Goal: Navigation & Orientation: Find specific page/section

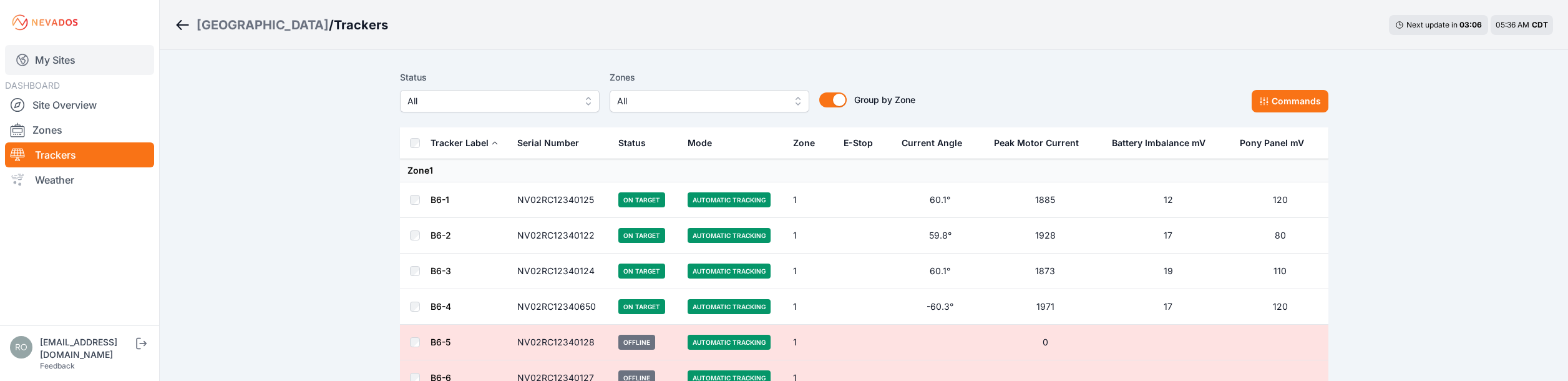
click at [55, 66] on link "My Sites" at bounding box center [80, 60] width 149 height 30
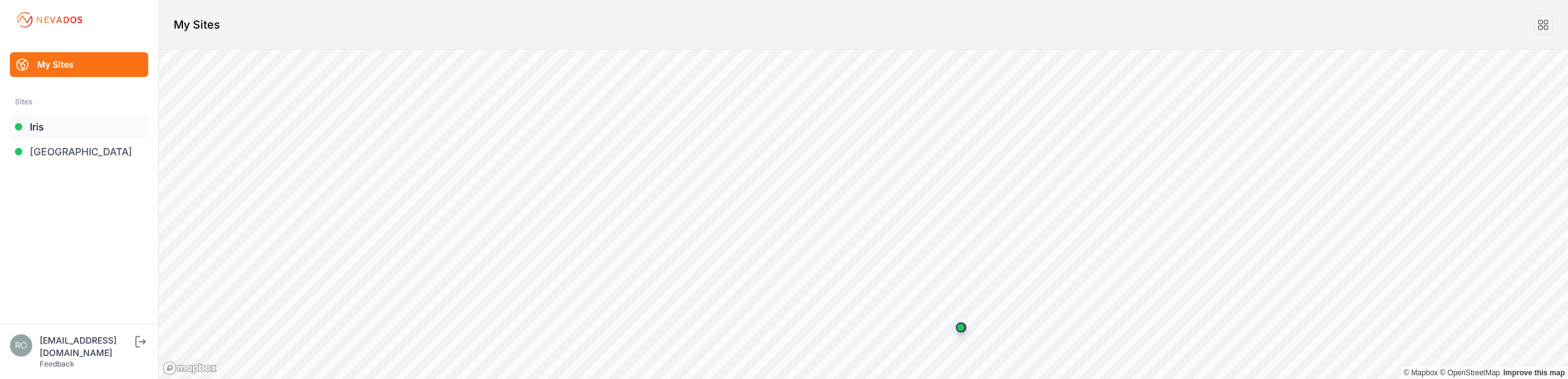
click at [37, 126] on link "Iris" at bounding box center [79, 127] width 138 height 25
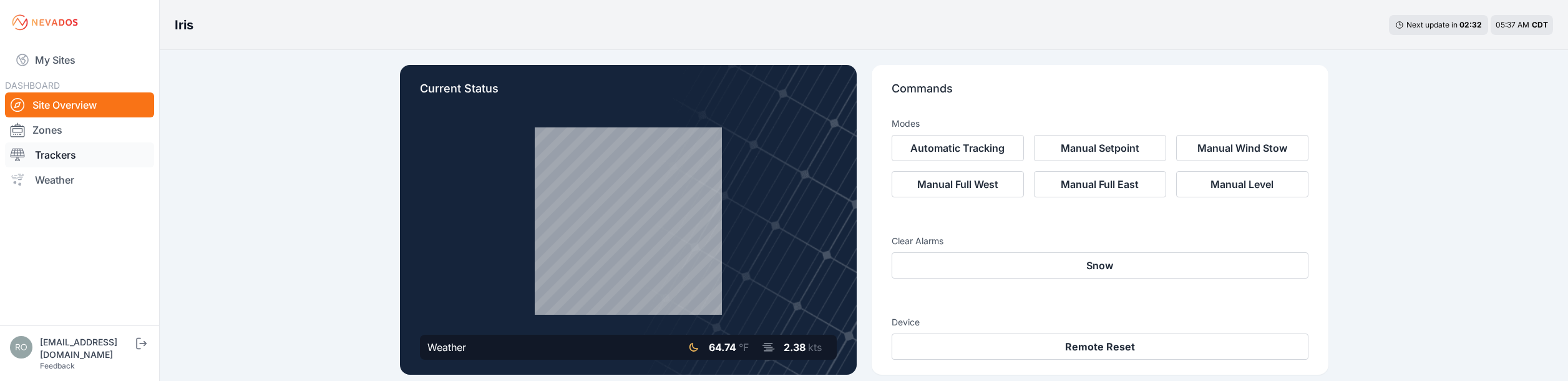
click at [45, 157] on link "Trackers" at bounding box center [80, 155] width 149 height 25
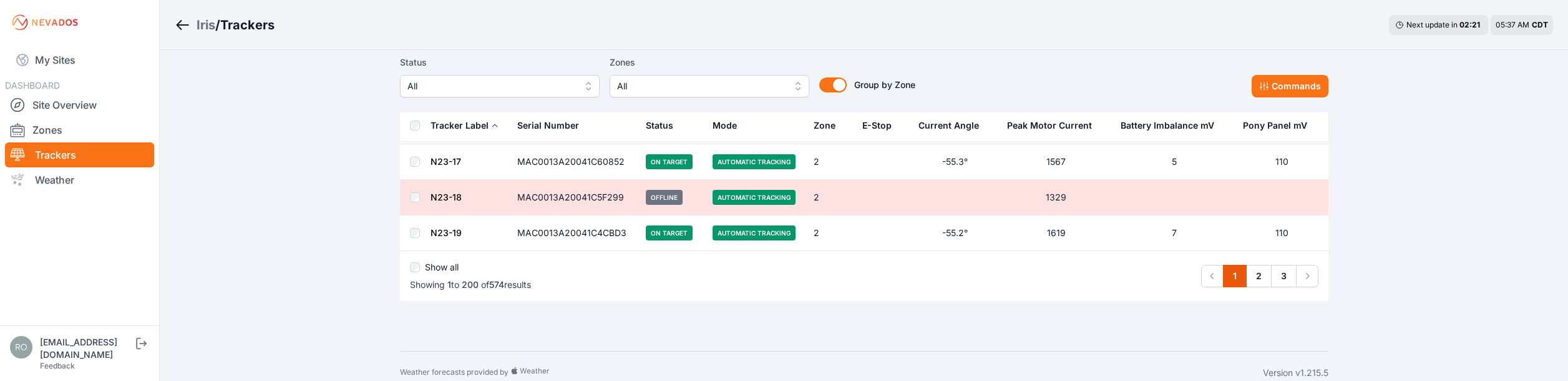
scroll to position [7082, 0]
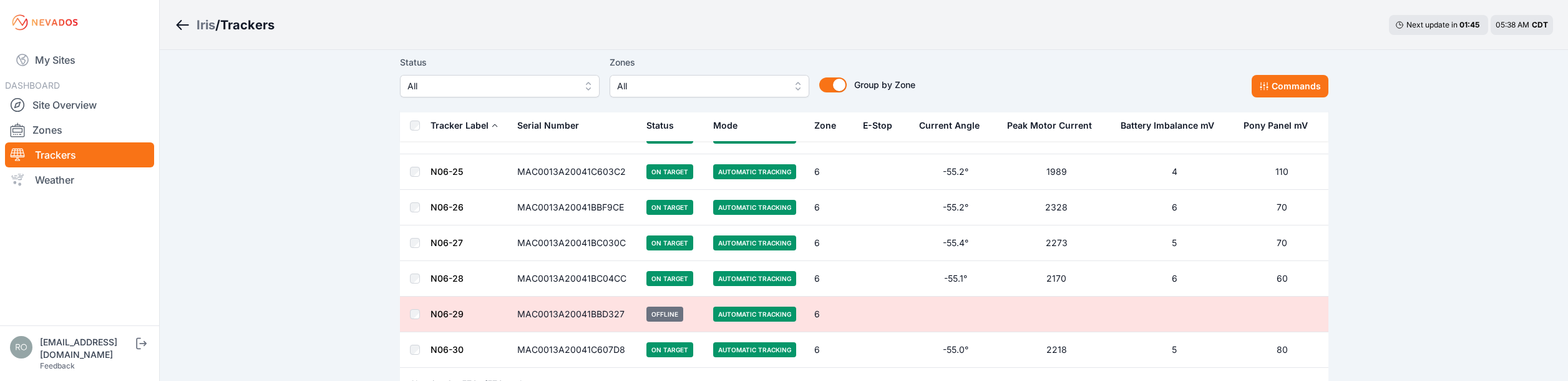
scroll to position [20461, 0]
